Goal: Task Accomplishment & Management: Manage account settings

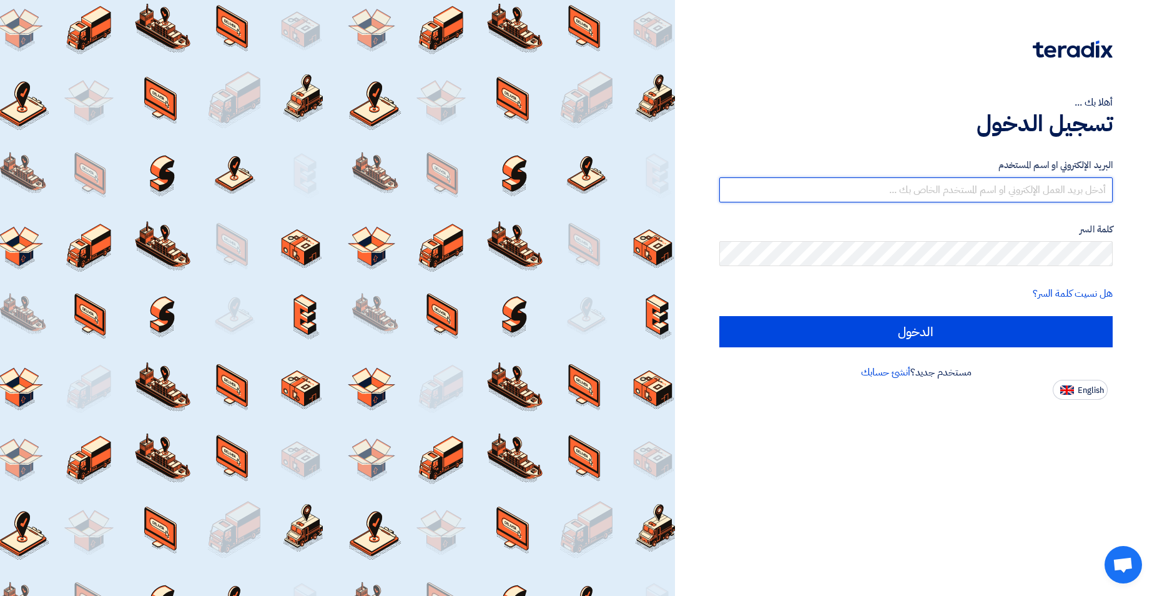
click at [930, 190] on input "text" at bounding box center [915, 189] width 393 height 25
type input "[EMAIL_ADDRESS][DOMAIN_NAME]"
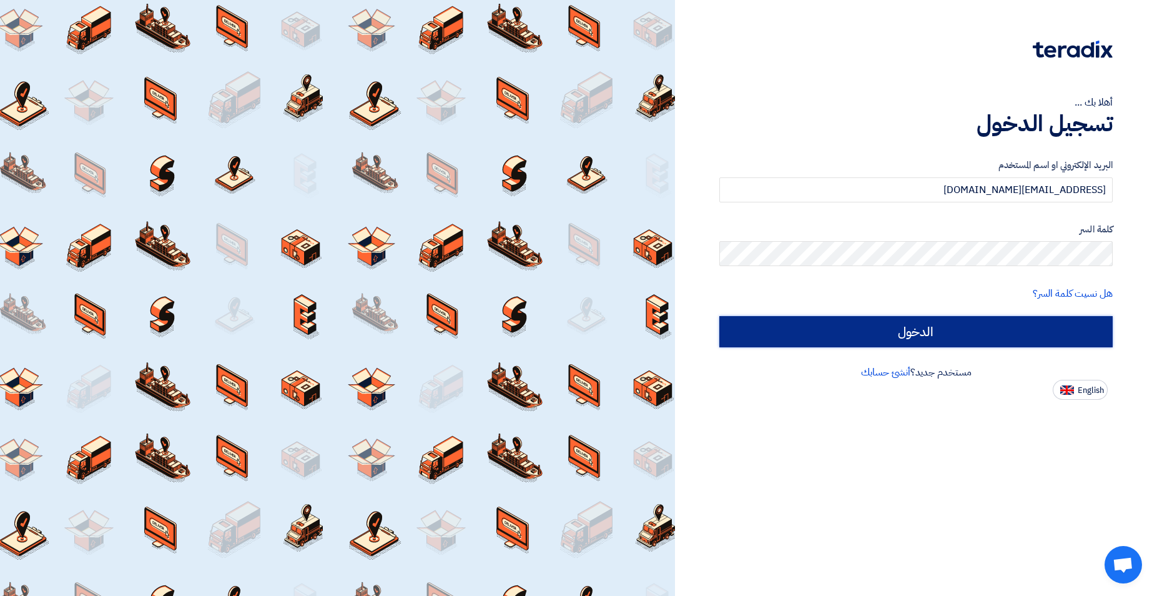
click at [890, 332] on input "الدخول" at bounding box center [915, 331] width 393 height 31
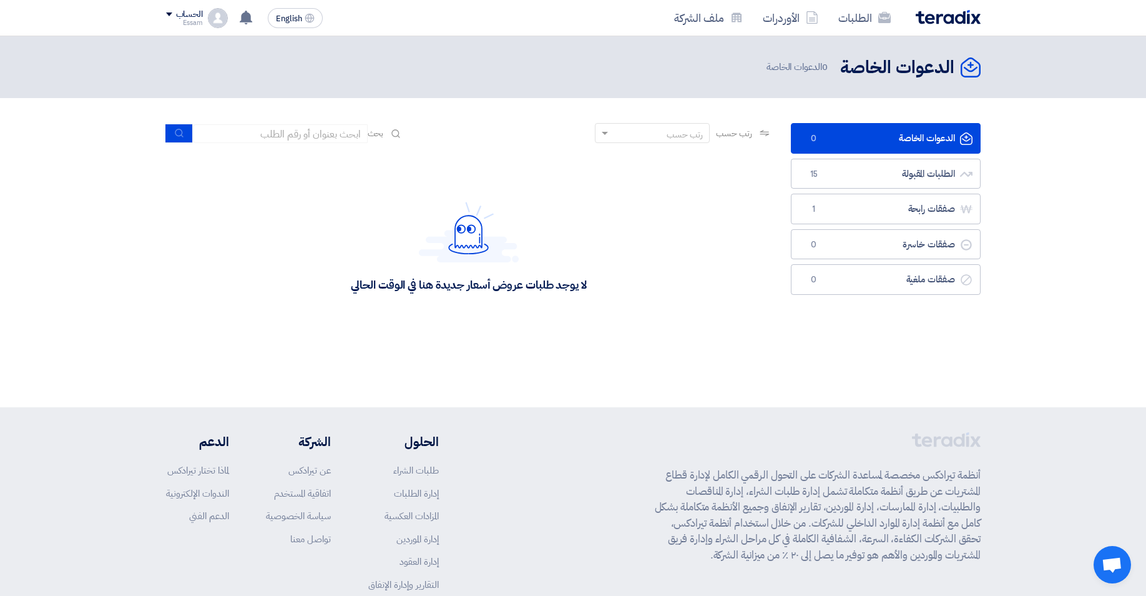
click at [587, 338] on div "لا يوجد طلبات عروض أسعار جديدة هنا في الوقت الحالي" at bounding box center [469, 246] width 606 height 187
click at [918, 166] on link "الطلبات المقبولة الطلبات المقبولة 15" at bounding box center [886, 174] width 190 height 31
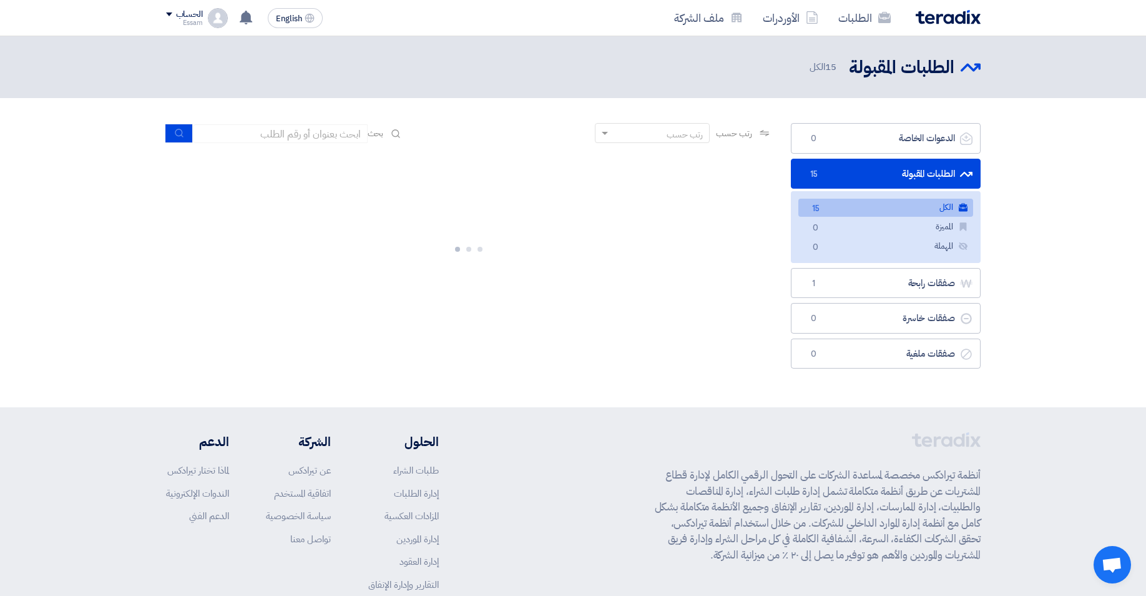
click at [910, 171] on link "الطلبات المقبولة الطلبات المقبولة 15" at bounding box center [886, 174] width 190 height 31
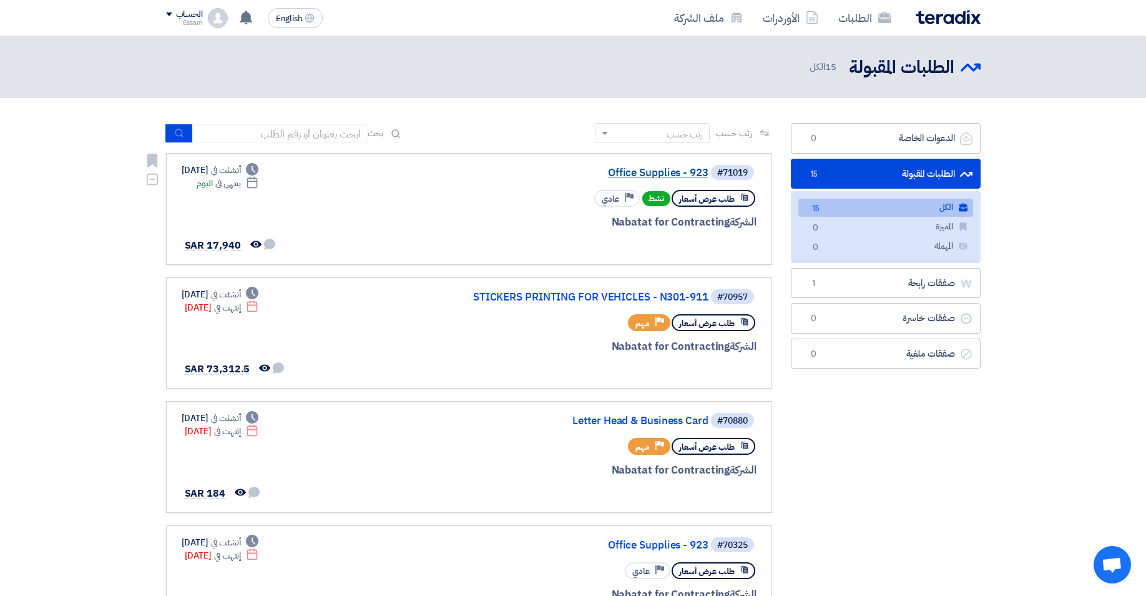
click at [646, 172] on link "Office Supplies - 923" at bounding box center [584, 172] width 250 height 11
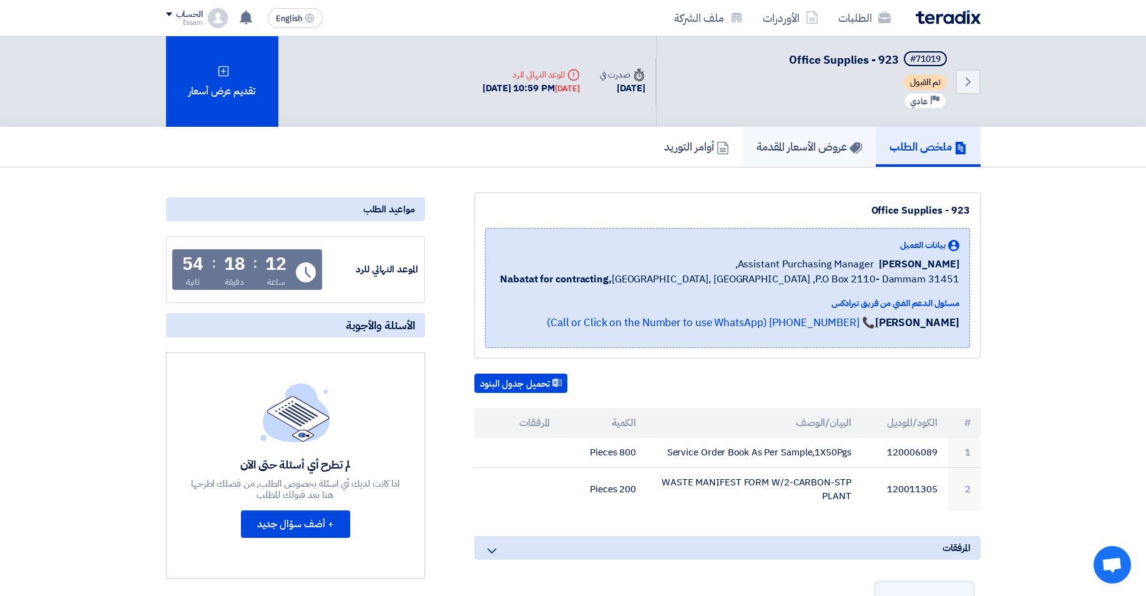
click at [802, 147] on h5 "عروض الأسعار المقدمة" at bounding box center [810, 146] width 106 height 14
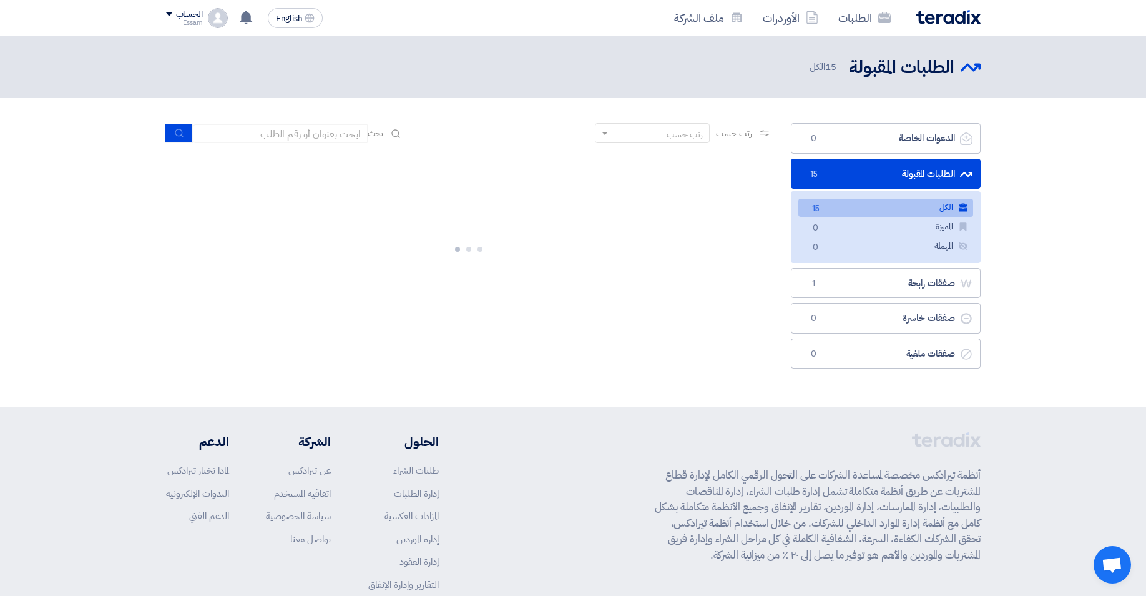
click at [912, 174] on link "الطلبات المقبولة الطلبات المقبولة 15" at bounding box center [886, 174] width 190 height 31
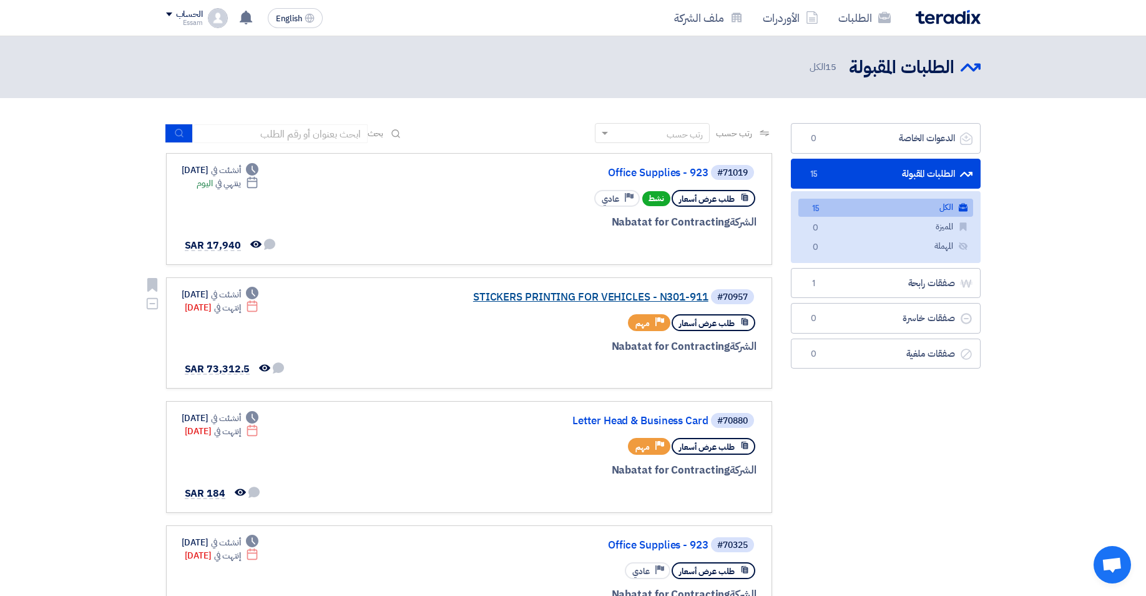
click at [646, 297] on link "STICKERS PRINTING FOR VEHICLES - N301-911" at bounding box center [584, 297] width 250 height 11
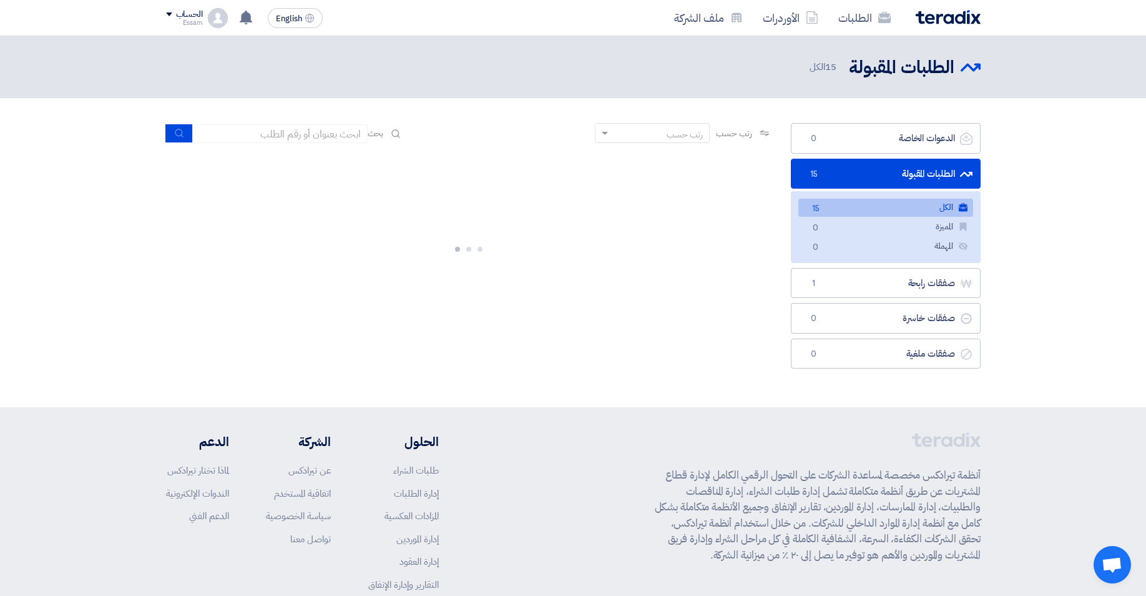
click at [913, 170] on link "الطلبات المقبولة الطلبات المقبولة 15" at bounding box center [886, 174] width 190 height 31
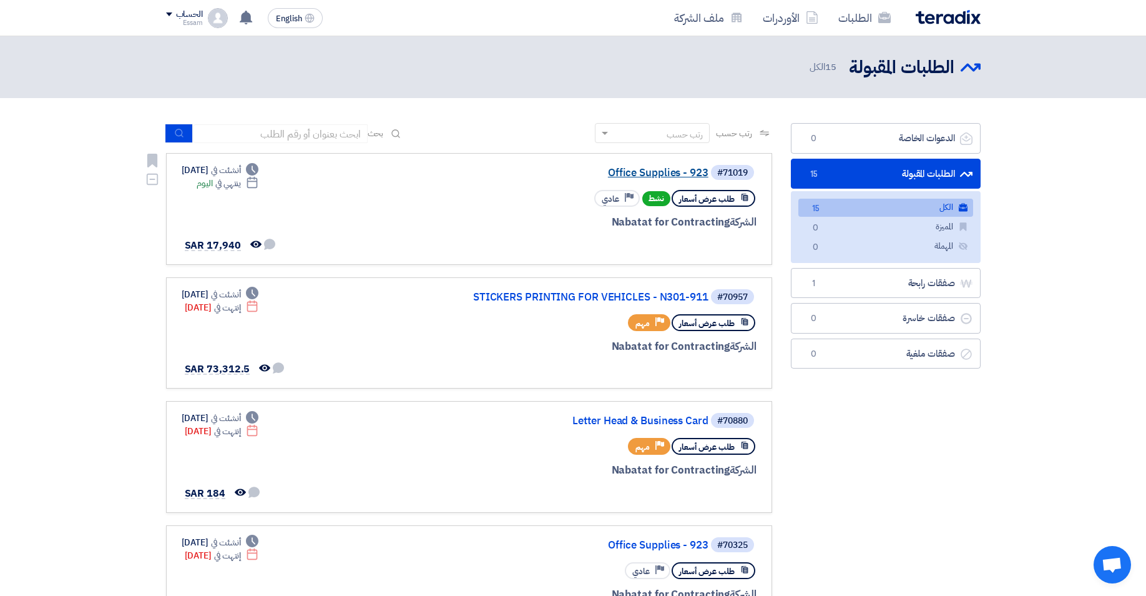
click at [672, 169] on link "Office Supplies - 923" at bounding box center [584, 172] width 250 height 11
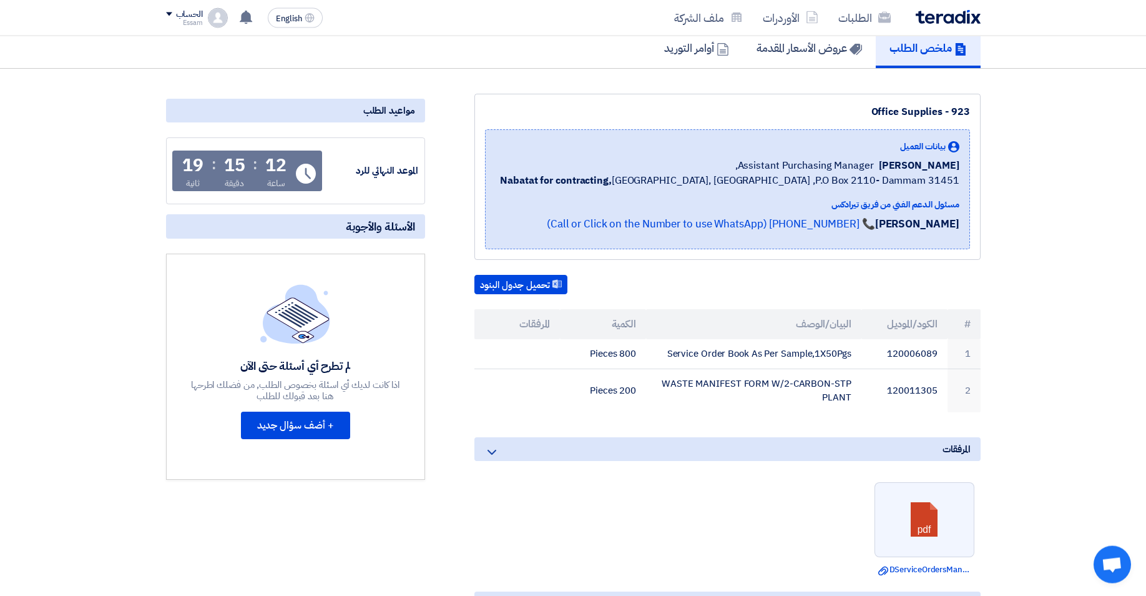
scroll to position [64, 0]
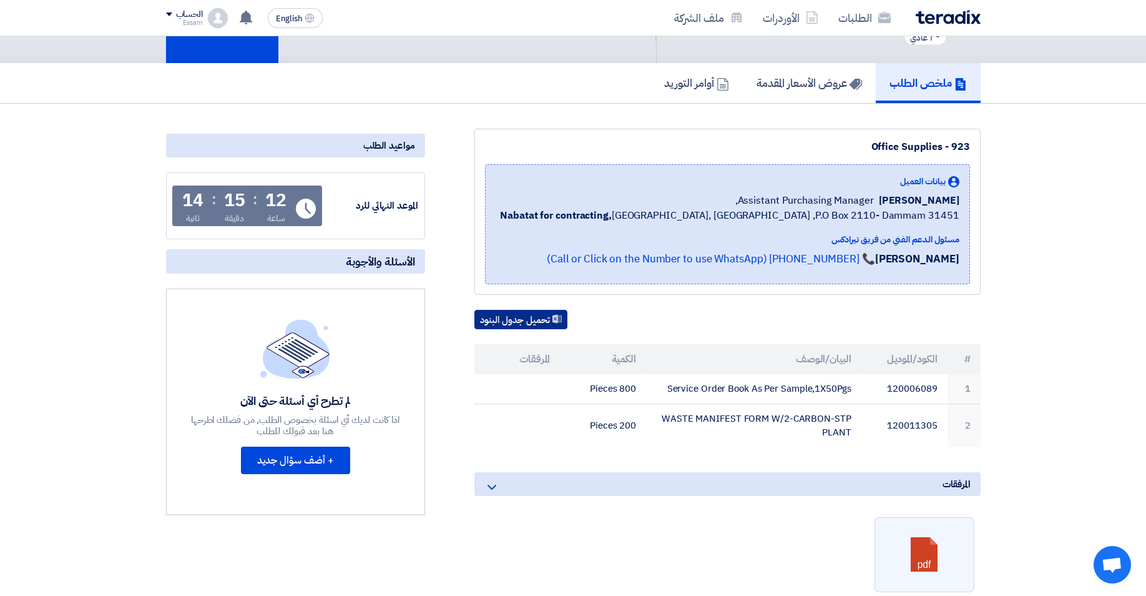
click at [515, 316] on button "تحميل جدول البنود" at bounding box center [521, 320] width 93 height 20
click at [788, 81] on h5 "عروض الأسعار المقدمة" at bounding box center [810, 83] width 106 height 14
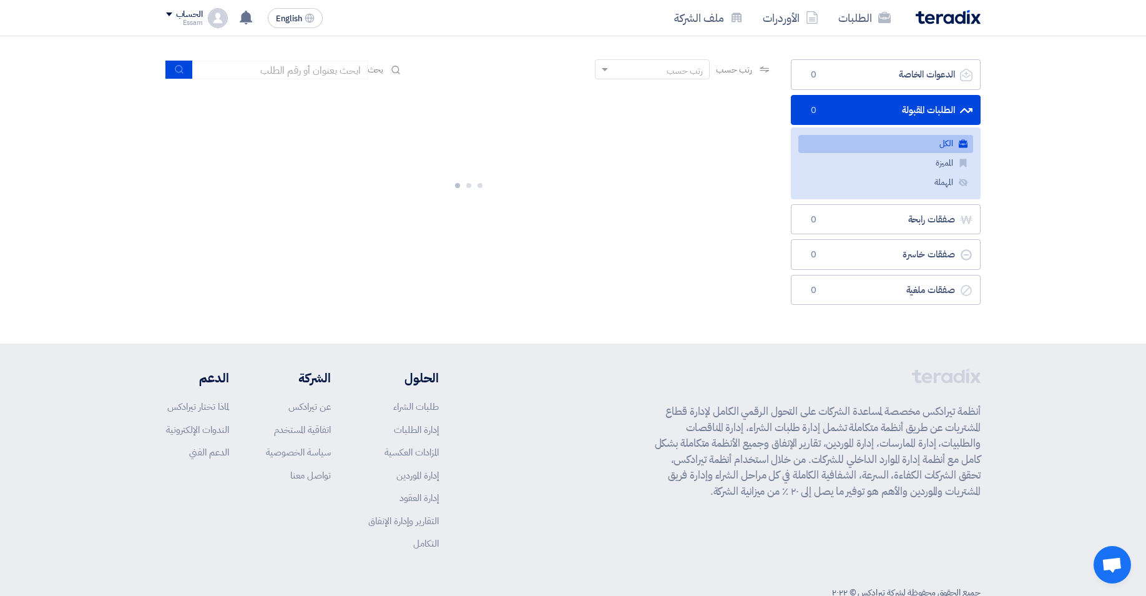
scroll to position [0, 0]
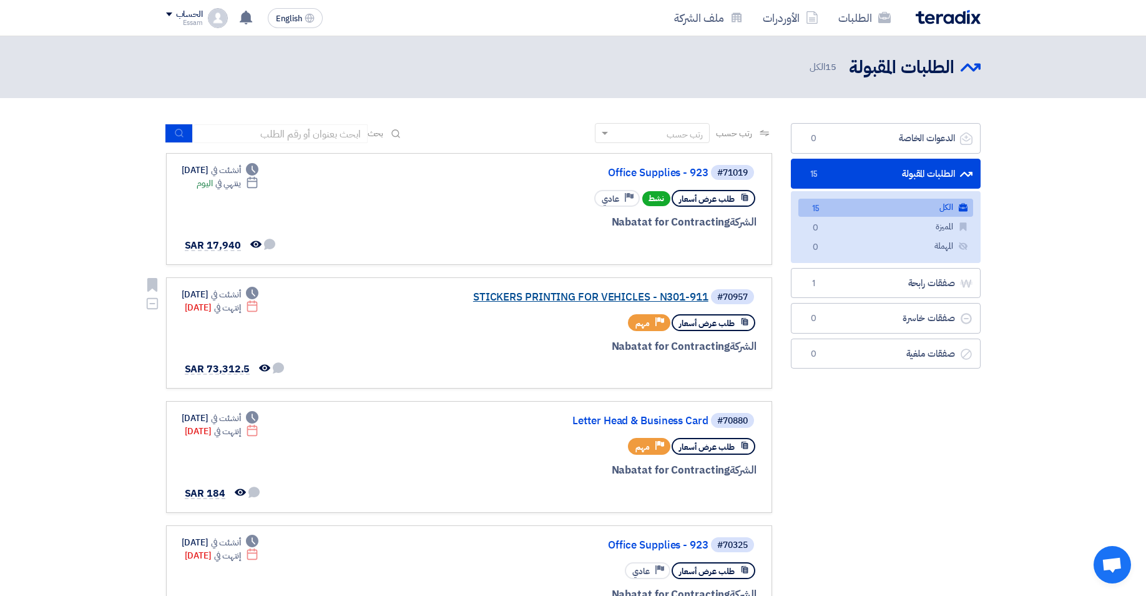
click at [646, 296] on link "STICKERS PRINTING FOR VEHICLES - N301-911" at bounding box center [584, 297] width 250 height 11
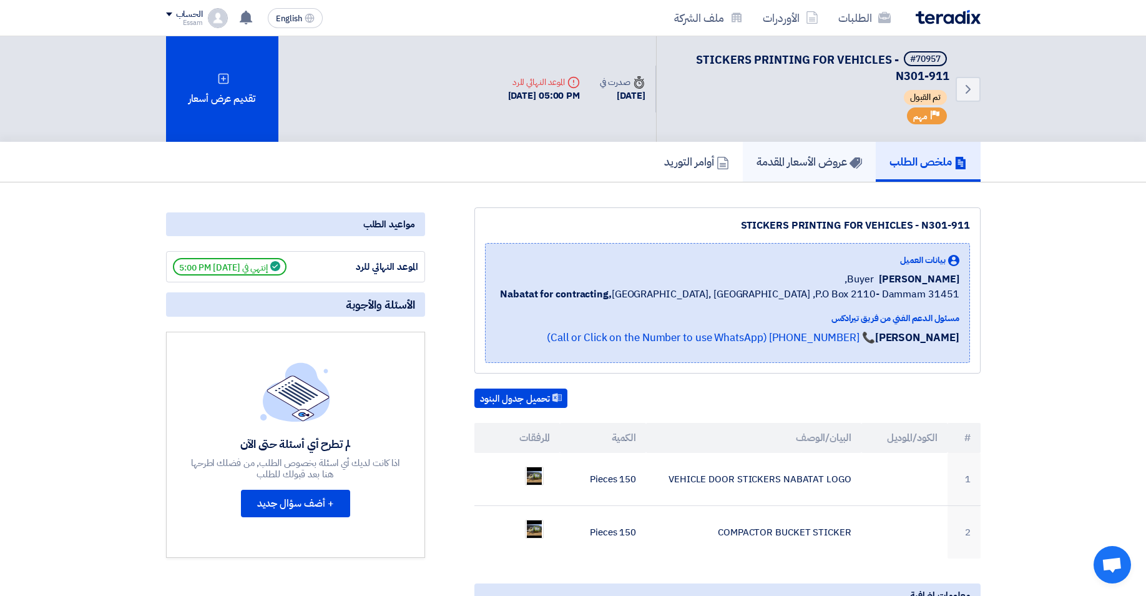
click at [786, 159] on h5 "عروض الأسعار المقدمة" at bounding box center [810, 161] width 106 height 14
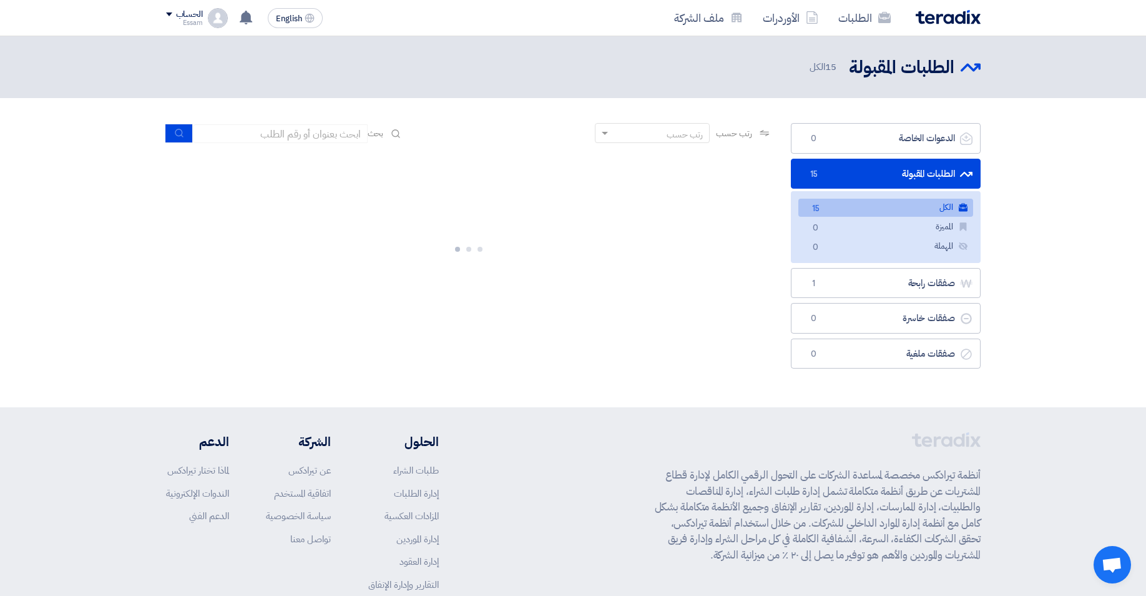
click at [928, 170] on link "الطلبات المقبولة الطلبات المقبولة 15" at bounding box center [886, 174] width 190 height 31
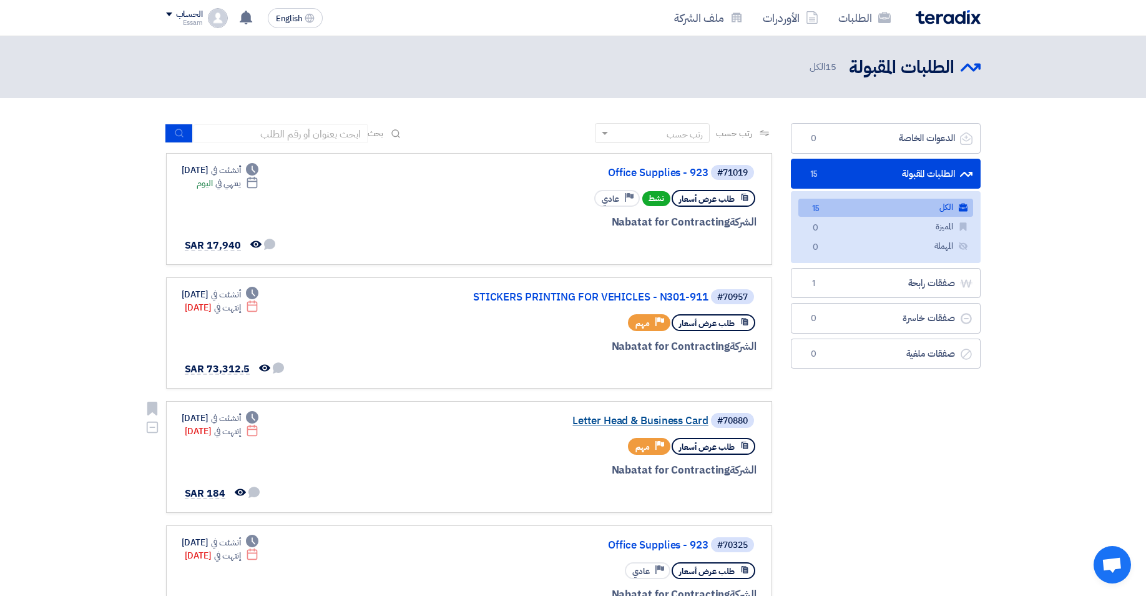
click at [624, 418] on link "Letter Head & Business Card" at bounding box center [584, 420] width 250 height 11
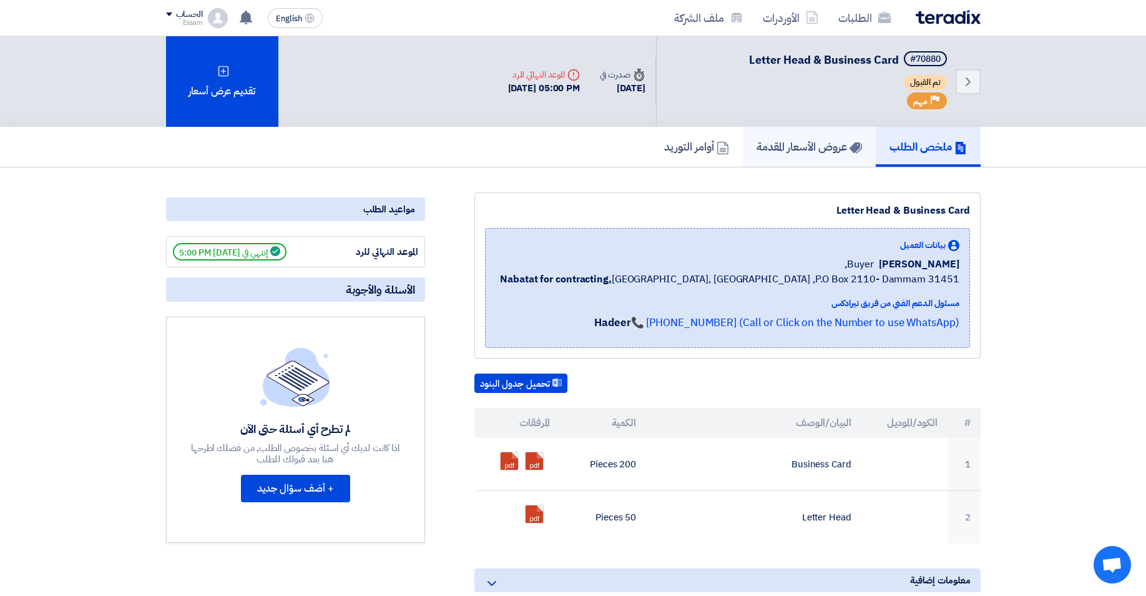
click at [766, 147] on h5 "عروض الأسعار المقدمة" at bounding box center [810, 146] width 106 height 14
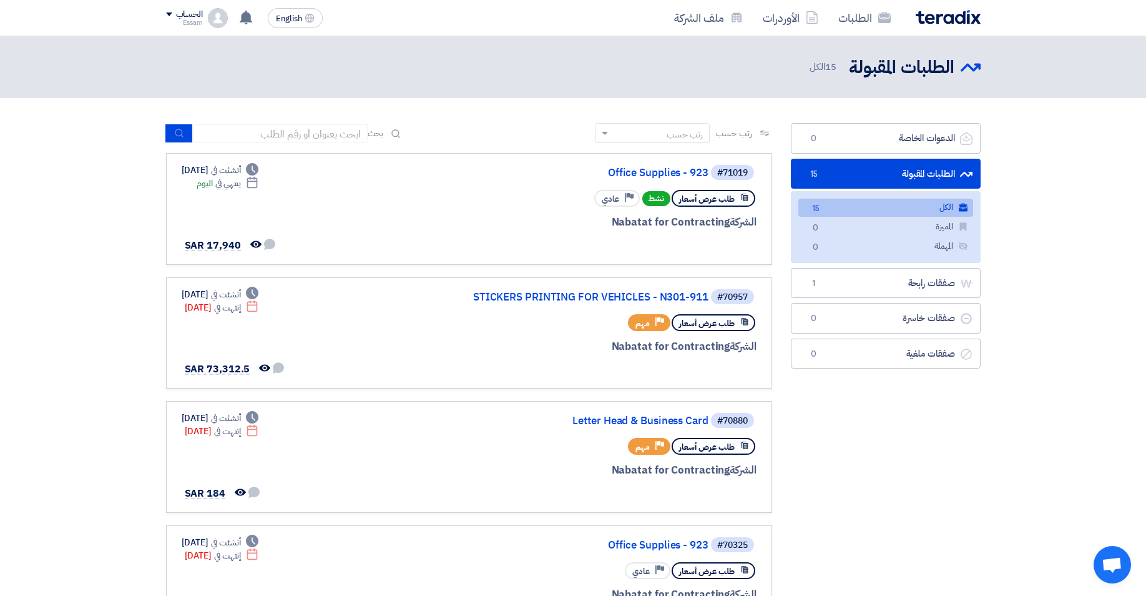
click at [893, 170] on link "الطلبات المقبولة الطلبات المقبولة 15" at bounding box center [886, 174] width 190 height 31
click at [642, 543] on link "Office Supplies - 923" at bounding box center [584, 544] width 250 height 11
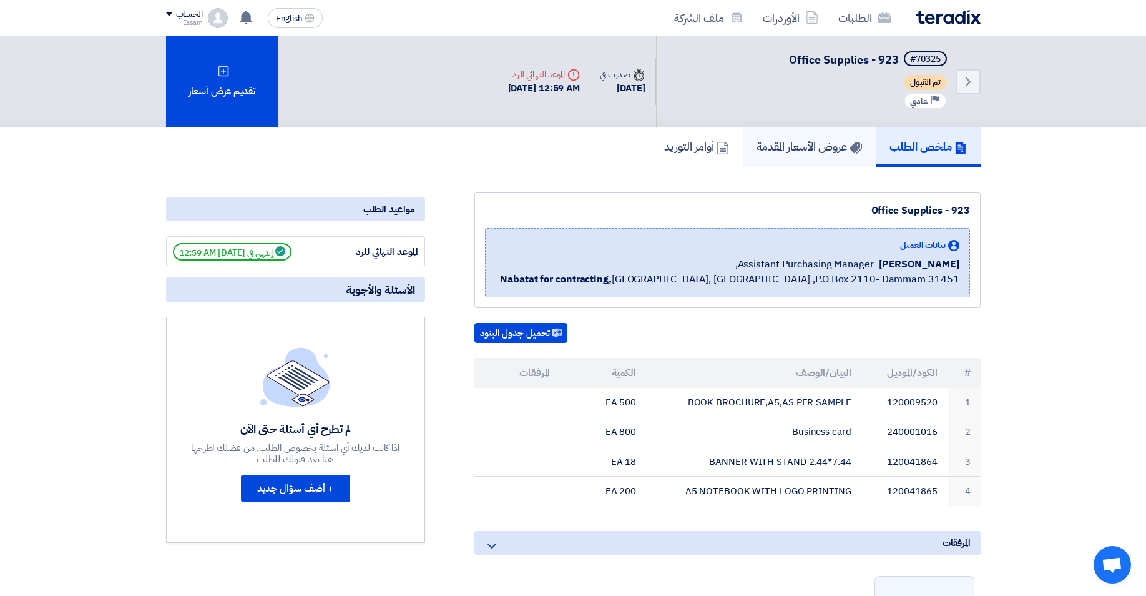
click at [799, 142] on h5 "عروض الأسعار المقدمة" at bounding box center [810, 146] width 106 height 14
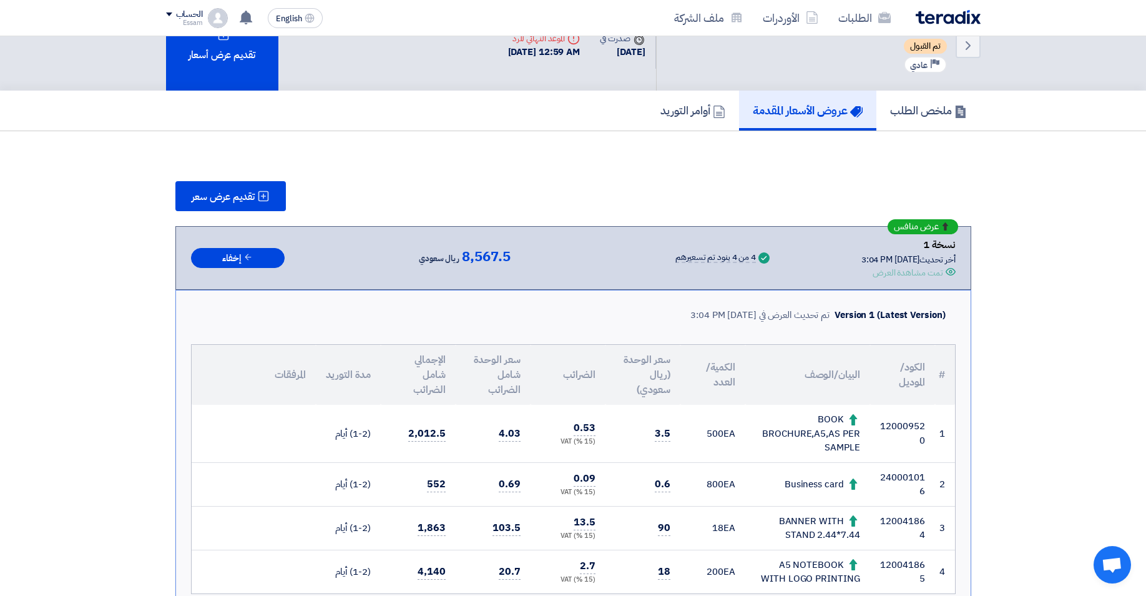
scroll to position [64, 0]
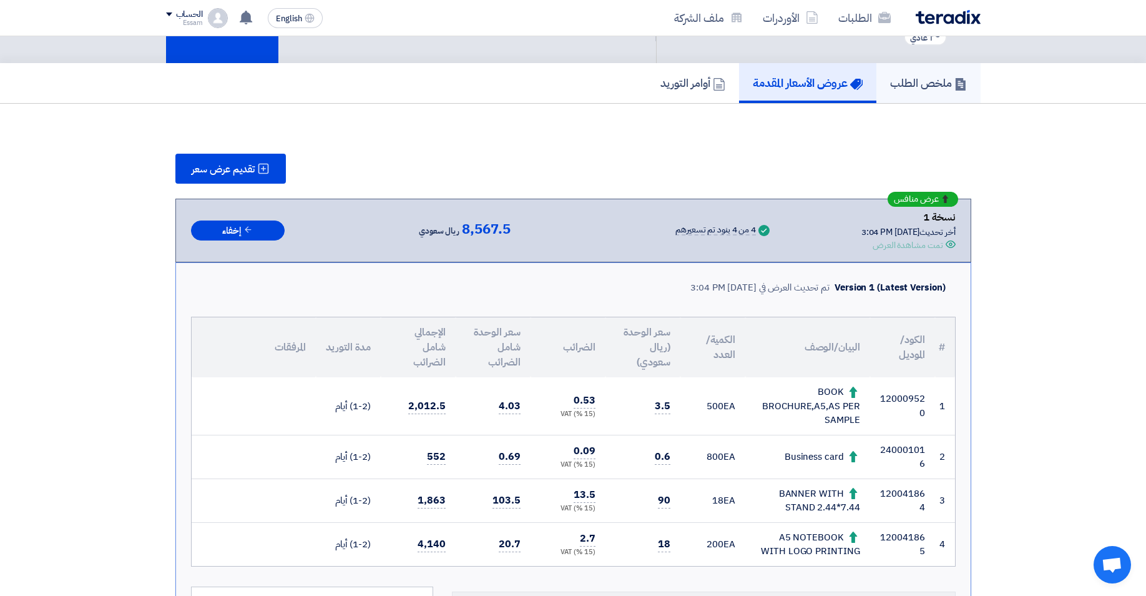
click at [914, 80] on h5 "ملخص الطلب" at bounding box center [928, 83] width 77 height 14
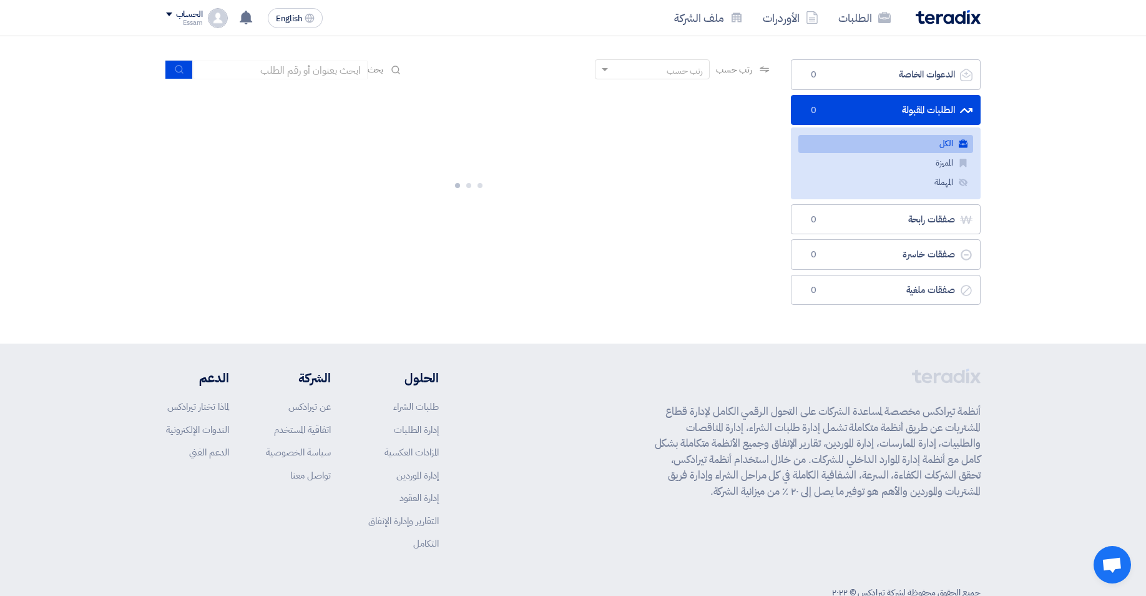
scroll to position [0, 0]
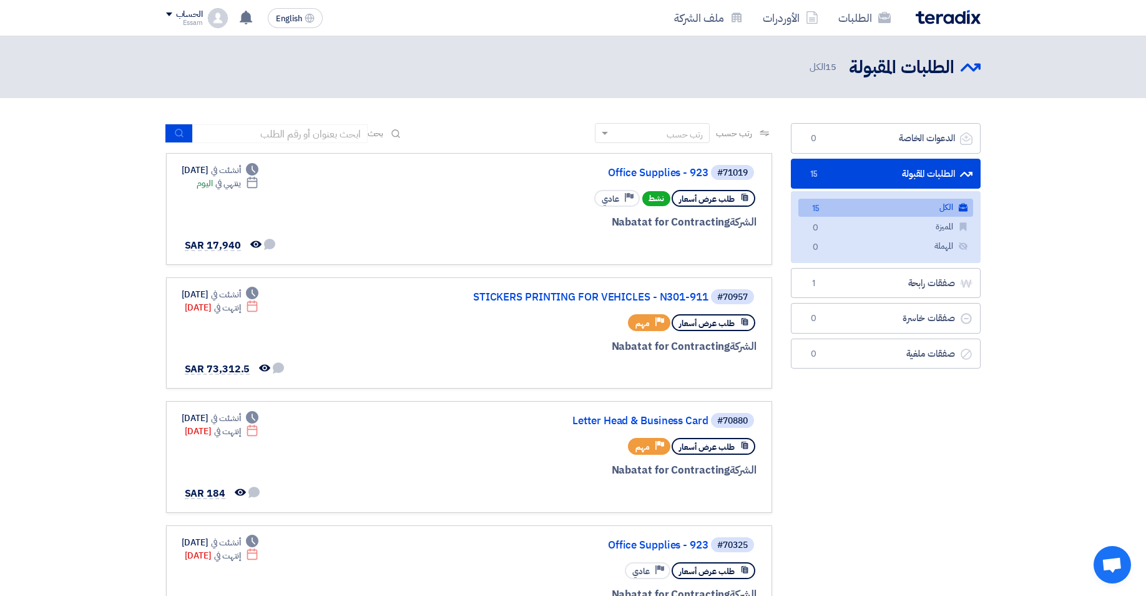
click at [908, 170] on link "الطلبات المقبولة الطلبات المقبولة 15" at bounding box center [886, 174] width 190 height 31
click at [665, 172] on link "Office Supplies - 923" at bounding box center [584, 172] width 250 height 11
